Goal: Task Accomplishment & Management: Use online tool/utility

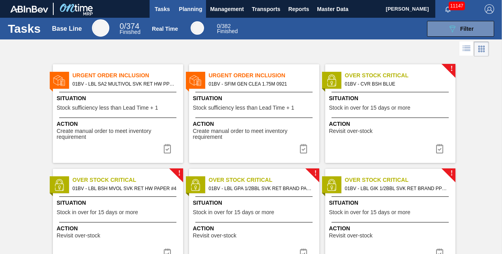
click at [188, 10] on span "Planning" at bounding box center [190, 8] width 23 height 9
click at [188, 9] on span "Planning" at bounding box center [190, 8] width 23 height 9
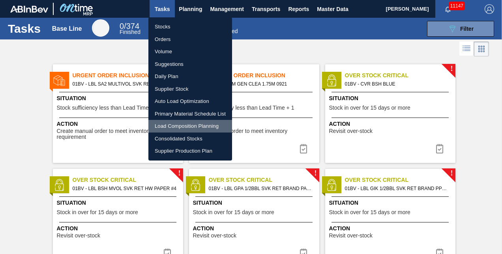
click at [181, 127] on li "Load Composition Planning" at bounding box center [190, 126] width 84 height 13
checkbox input "true"
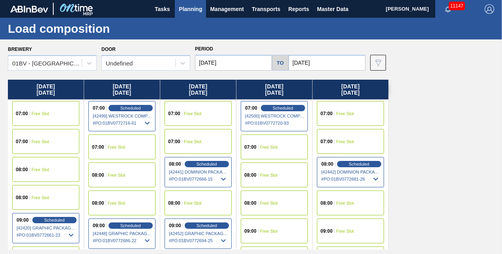
click at [332, 62] on input "[DATE]" at bounding box center [326, 63] width 77 height 16
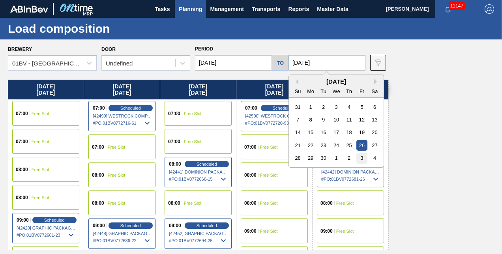
click at [363, 158] on div "3" at bounding box center [361, 158] width 11 height 11
type input "[DATE]"
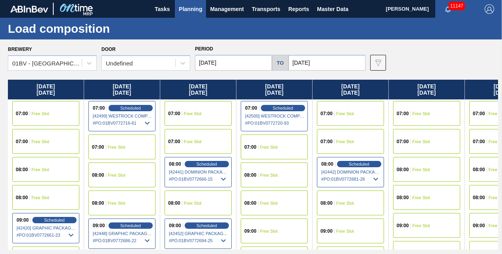
click at [233, 59] on input "[DATE]" at bounding box center [233, 63] width 77 height 16
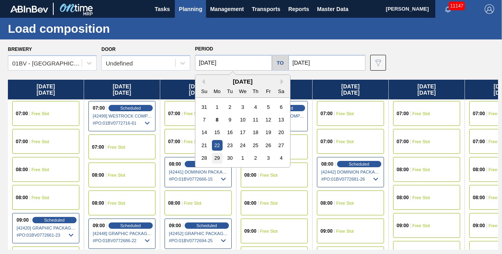
click at [214, 158] on div "29" at bounding box center [217, 158] width 11 height 11
type input "[DATE]"
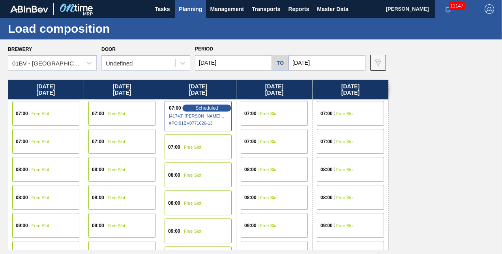
click at [201, 106] on span "Scheduled" at bounding box center [206, 107] width 22 height 5
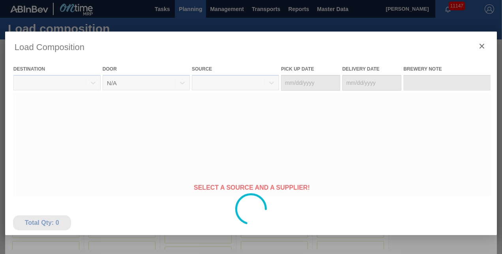
type Date "[DATE]"
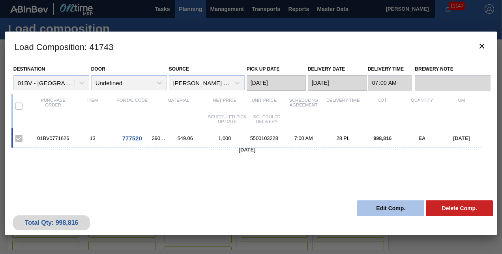
click at [378, 212] on button "Edit Comp." at bounding box center [390, 208] width 67 height 16
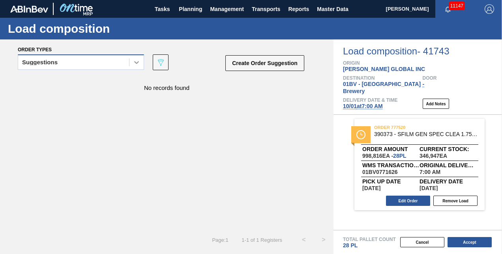
click at [136, 65] on icon at bounding box center [136, 62] width 8 height 8
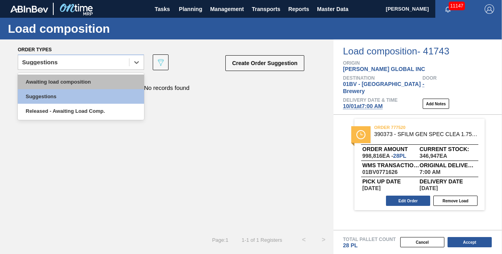
click at [93, 83] on div "Awaiting load composition" at bounding box center [81, 82] width 126 height 15
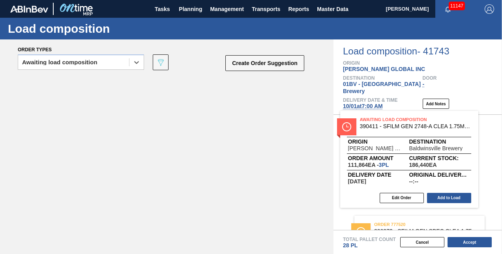
drag, startPoint x: 132, startPoint y: 86, endPoint x: 375, endPoint y: 121, distance: 245.4
click at [375, 121] on div "Order types option Awaiting load composition, selected. Select is focused ,type…" at bounding box center [251, 146] width 502 height 215
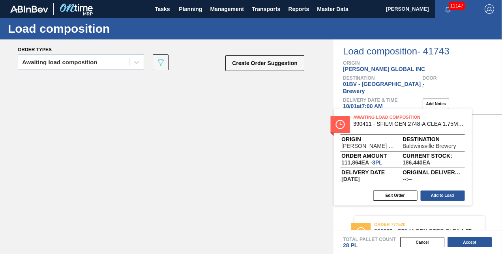
click at [375, 121] on div "order 777520 390373 - SFILM GEN SPEC CLEA 1.75M 0720 267 ABIST Order amount 998…" at bounding box center [417, 172] width 168 height 115
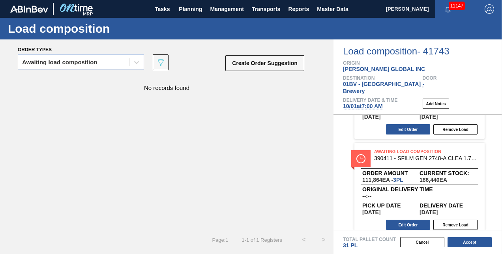
scroll to position [73, 0]
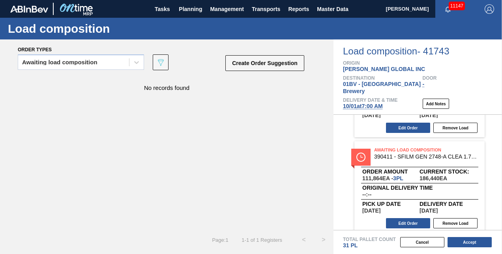
click at [498, 211] on div "Awaiting Load Composition 390411 - SFILM GEN 2748-A CLEA 1.75M 0921 267 ABI Ord…" at bounding box center [417, 186] width 168 height 91
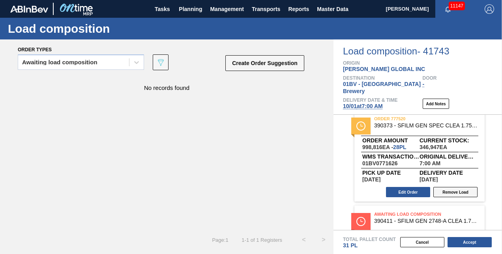
scroll to position [9, 0]
click at [408, 187] on button "Edit Order" at bounding box center [408, 192] width 44 height 10
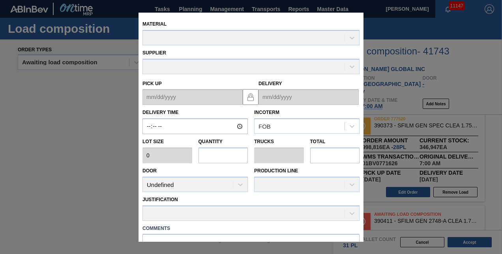
type input "07:00:00"
type input "35,672"
type input "28"
type input "1"
type input "998,816"
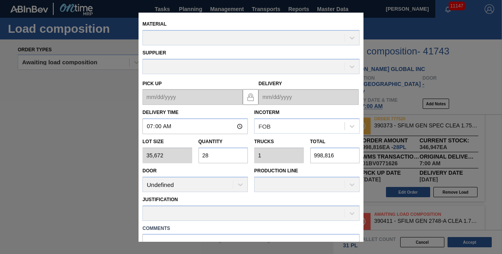
type up "[DATE]"
type input "[DATE]"
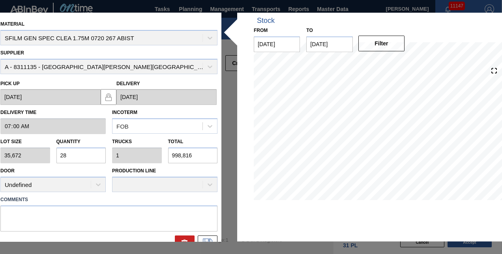
click at [80, 153] on input "28" at bounding box center [81, 155] width 50 height 16
type input "2"
type input "0.071"
type input "71,344"
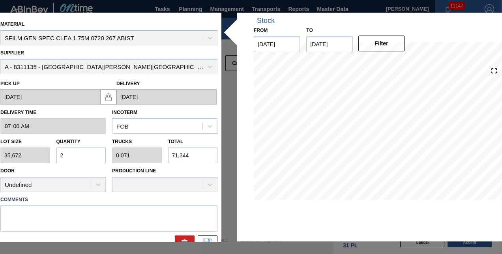
type input "25"
type input "0.893"
type input "891,800"
type input "25"
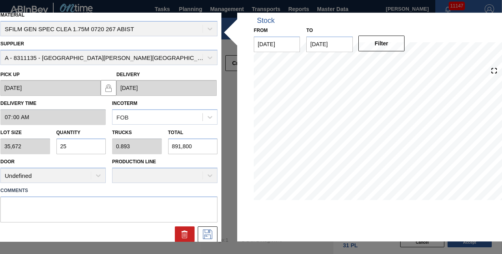
scroll to position [13, 0]
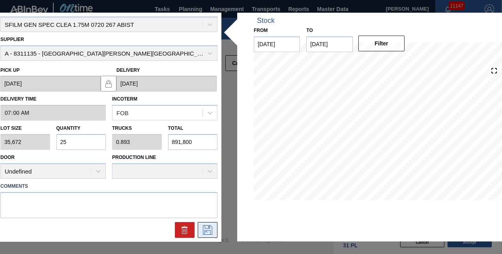
click at [208, 227] on icon at bounding box center [207, 229] width 4 height 6
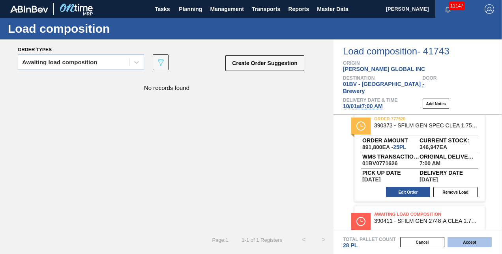
click at [464, 243] on button "Accept" at bounding box center [469, 242] width 44 height 10
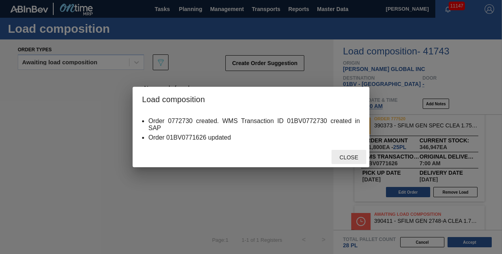
click at [347, 157] on span "Close" at bounding box center [348, 157] width 31 height 6
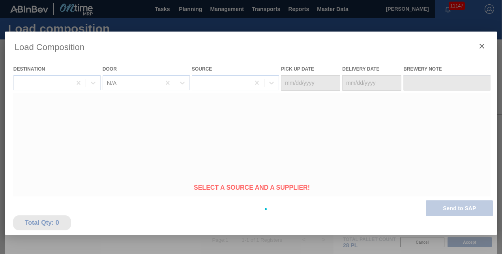
type Date "[DATE]"
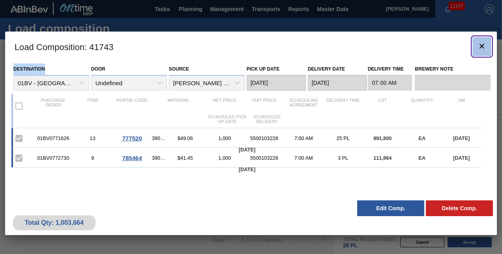
click at [481, 45] on icon "botão de ícone" at bounding box center [481, 46] width 5 height 5
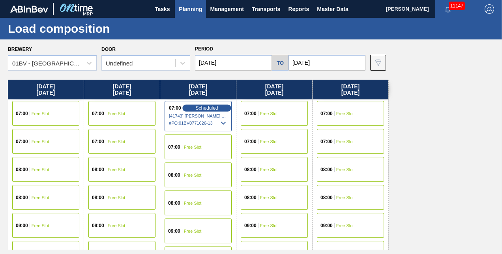
click at [206, 106] on span "Scheduled" at bounding box center [206, 107] width 22 height 5
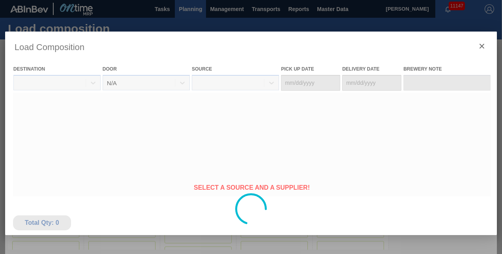
type Date "[DATE]"
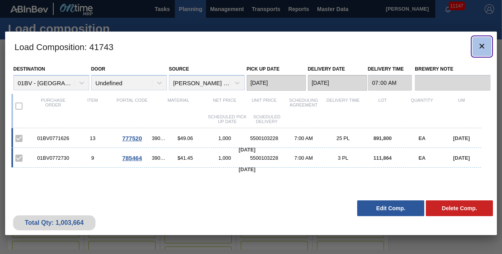
click at [481, 44] on icon "botão de ícone" at bounding box center [481, 45] width 9 height 9
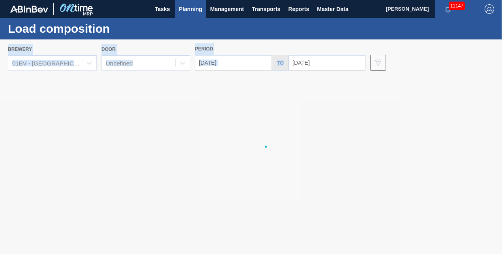
click at [481, 44] on div at bounding box center [251, 146] width 502 height 215
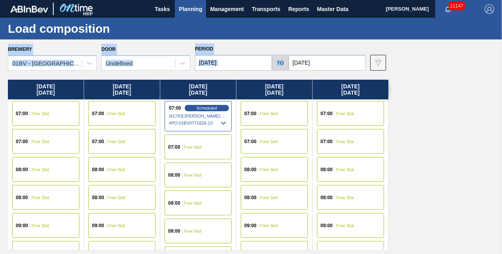
click at [406, 153] on div "[DATE] 07:00 Free Slot 07:00 Free Slot 08:00 Free Slot 08:00 Free Slot 09:00 Fr…" at bounding box center [253, 165] width 490 height 170
click at [265, 43] on div "Brewery 01BV - [GEOGRAPHIC_DATA] Brewery Door Undefined Period [DATE] to [DATE]…" at bounding box center [251, 146] width 502 height 214
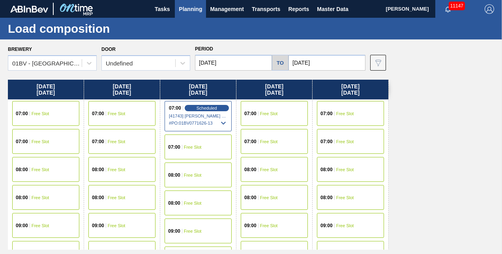
click at [491, 8] on img "button" at bounding box center [488, 8] width 9 height 9
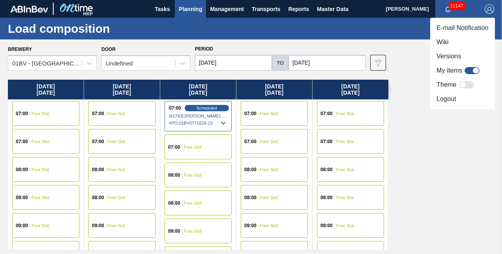
click at [441, 97] on li "Logout" at bounding box center [462, 99] width 65 height 14
